Goal: Find specific page/section: Find specific page/section

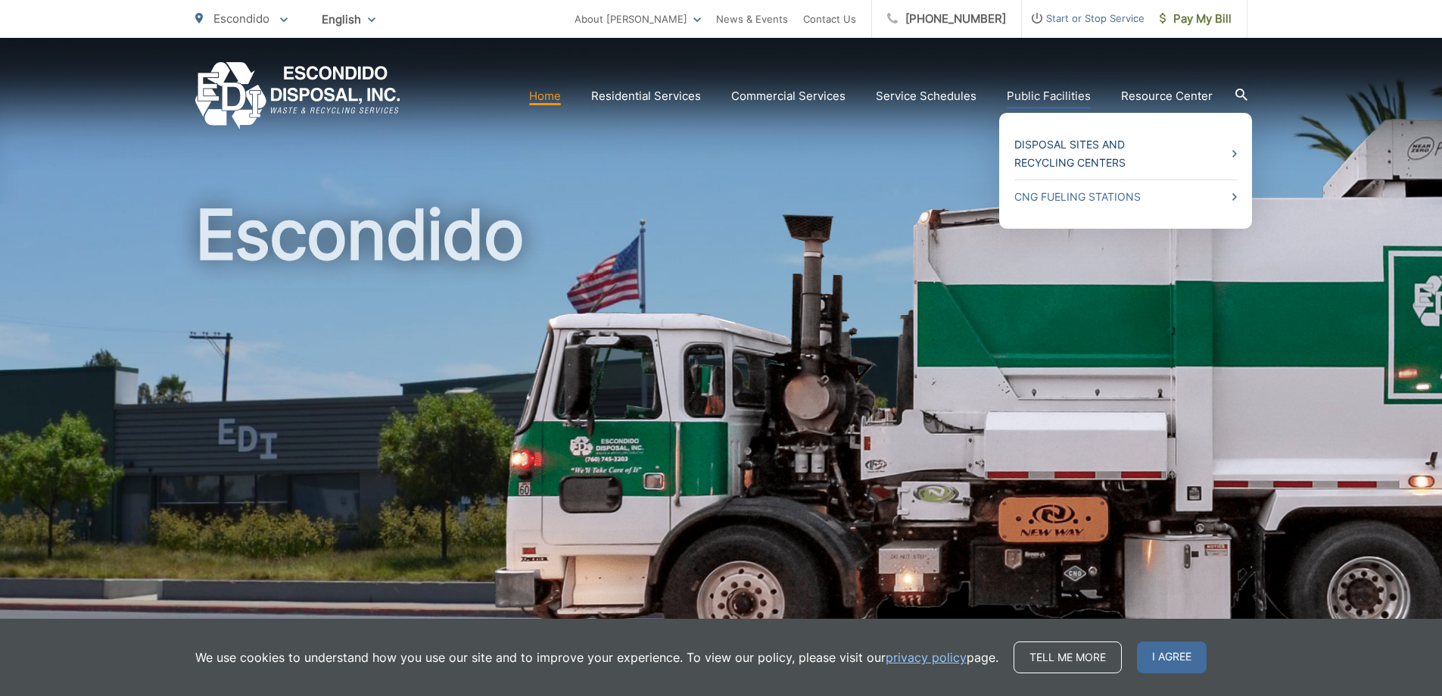
click at [1074, 143] on link "Disposal Sites and Recycling Centers" at bounding box center [1126, 154] width 223 height 36
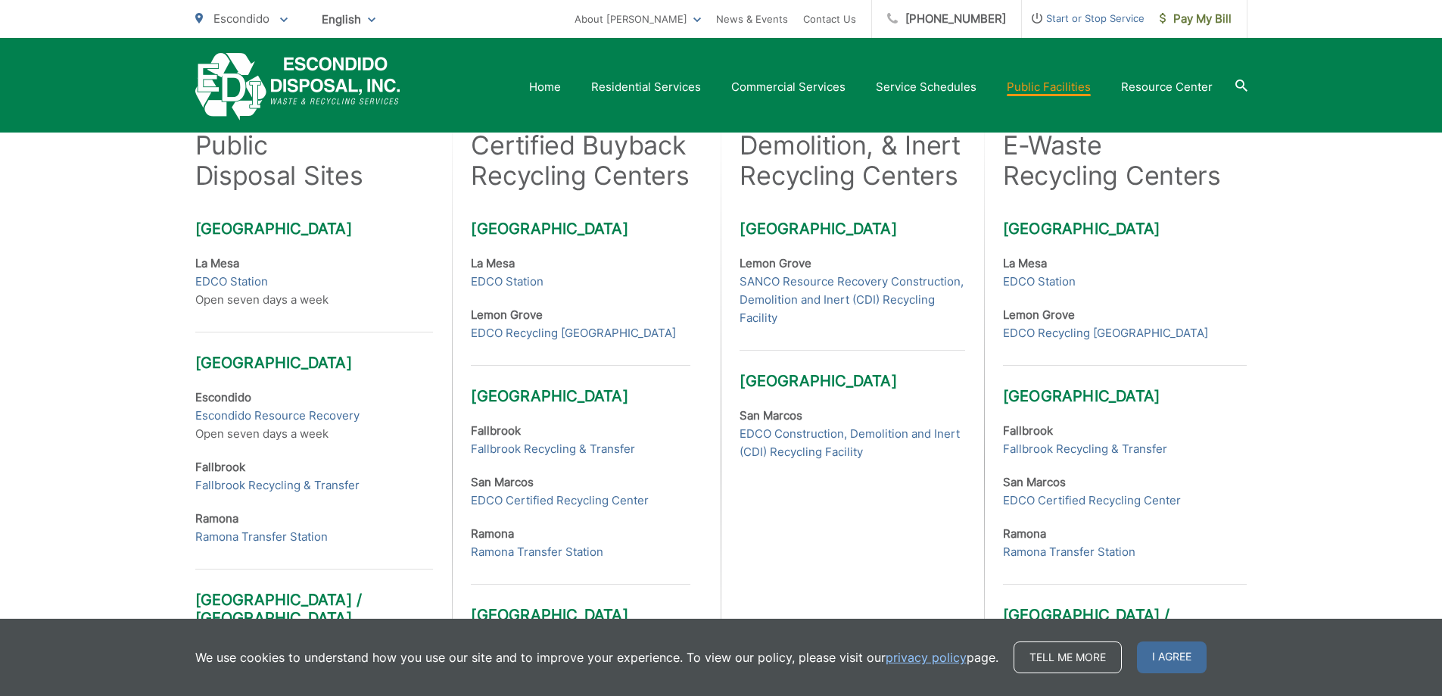
scroll to position [454, 0]
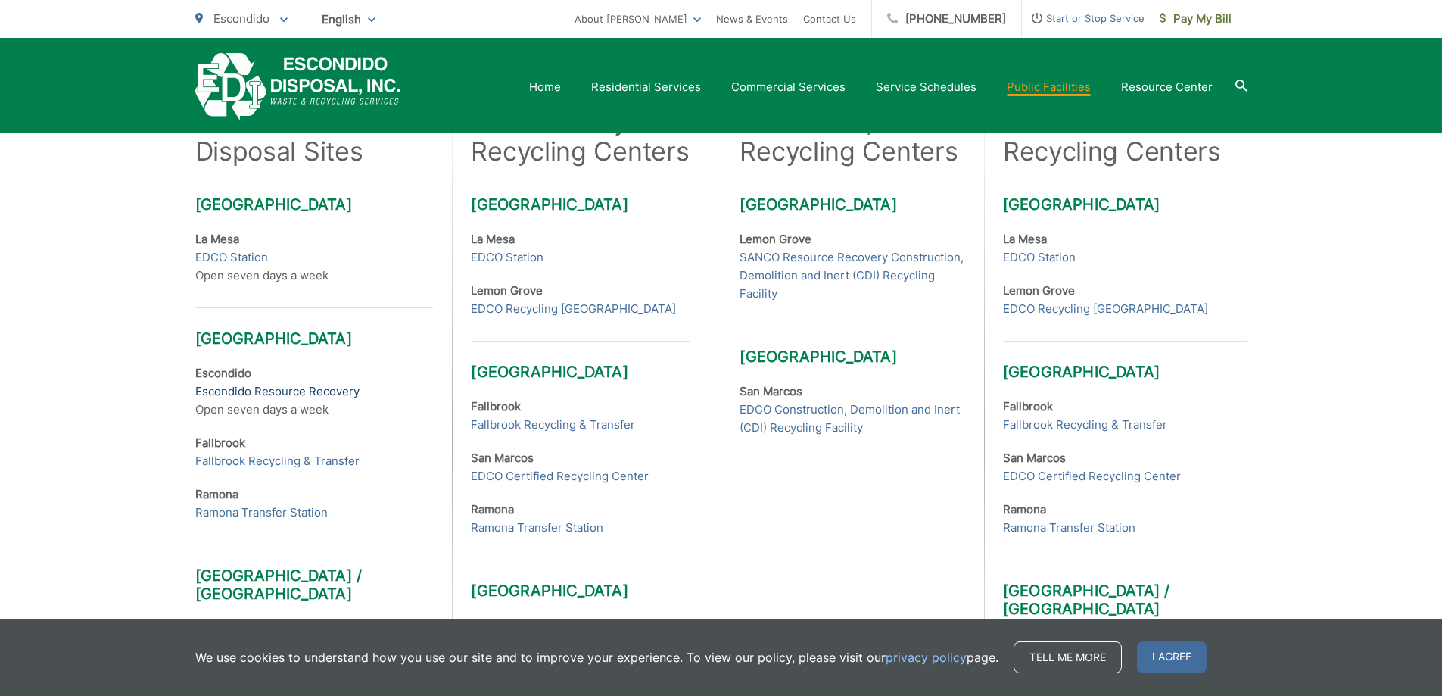
click at [345, 392] on link "Escondido Resource Recovery" at bounding box center [277, 391] width 164 height 18
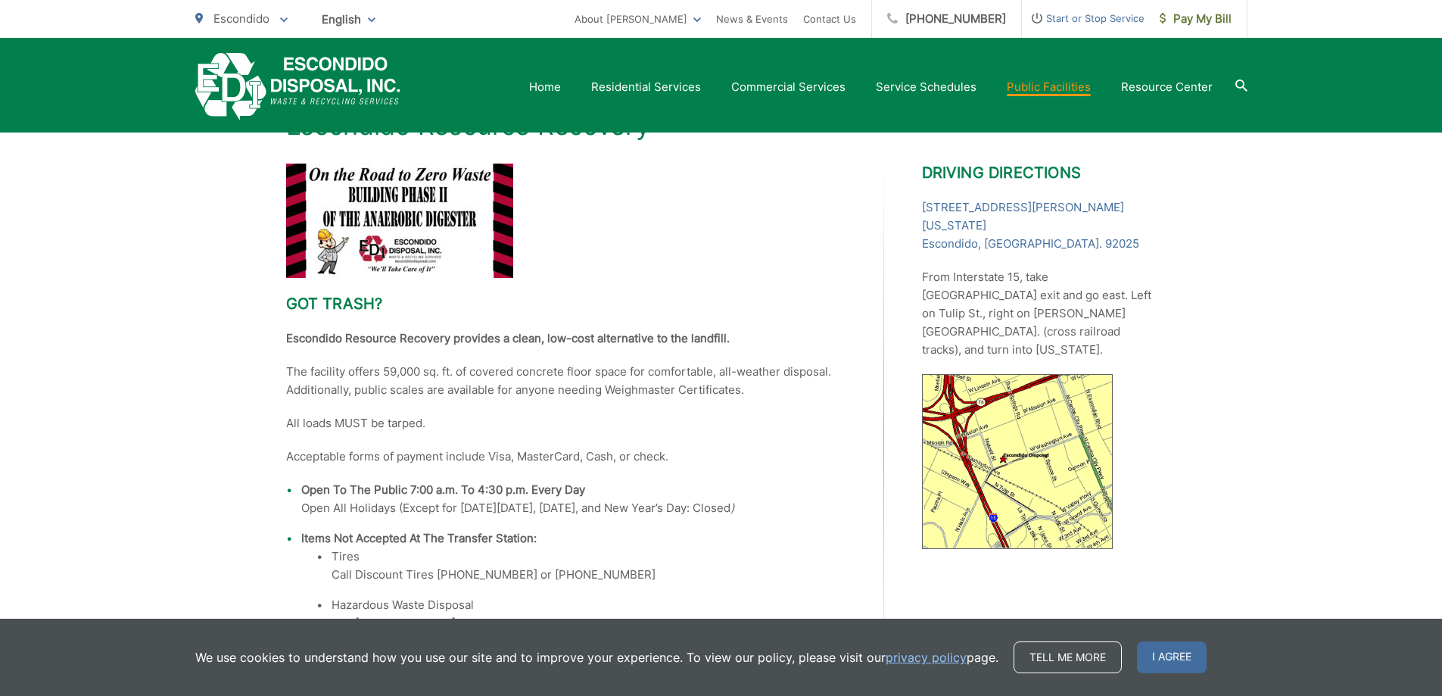
scroll to position [180, 0]
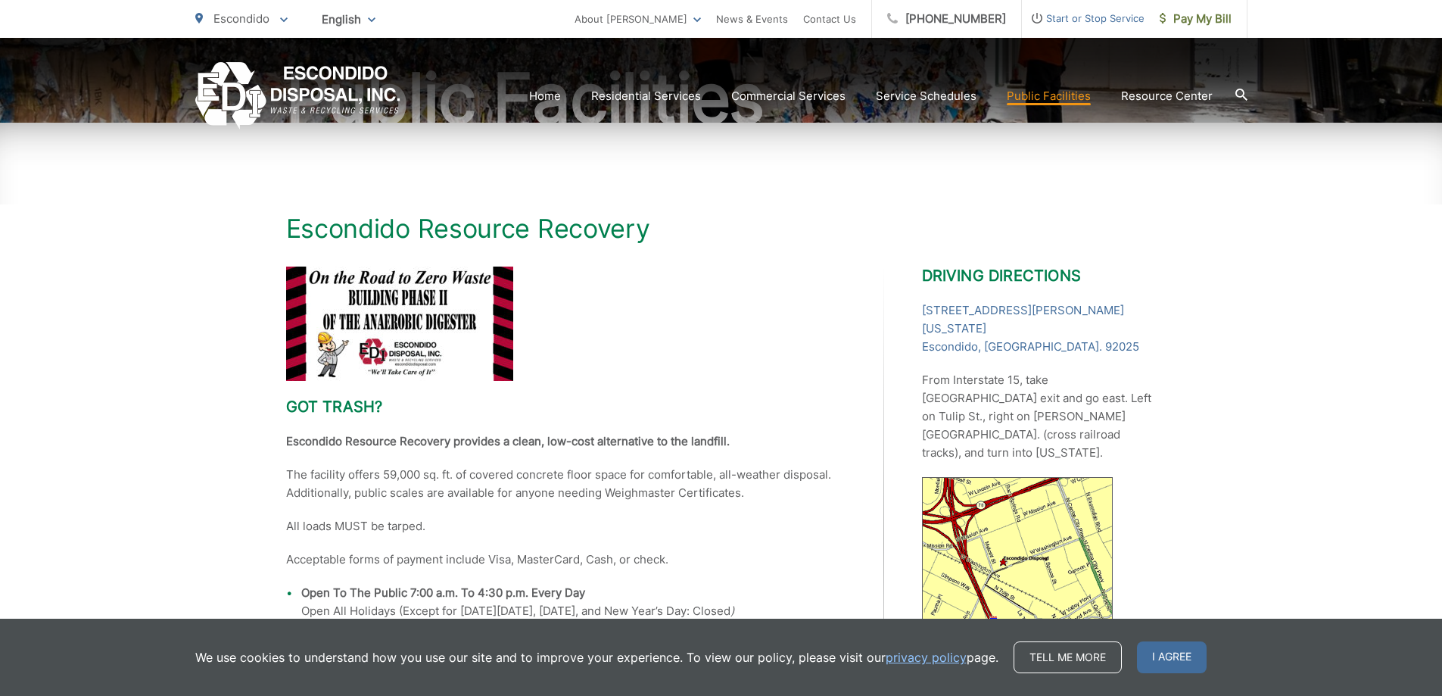
click at [898, 363] on div "Got trash? Escondido Resource Recovery provides a clean, low-cost alternative t…" at bounding box center [721, 540] width 871 height 547
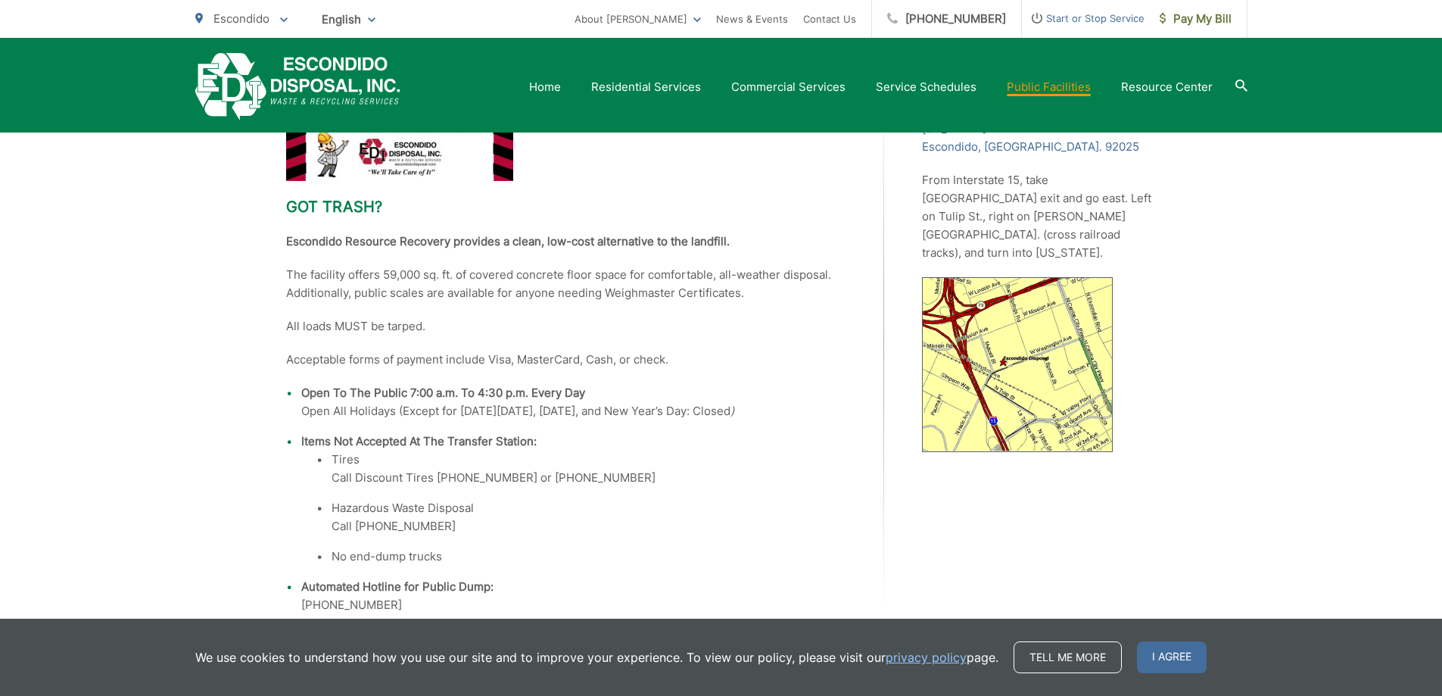
scroll to position [407, 0]
